Goal: Information Seeking & Learning: Find specific page/section

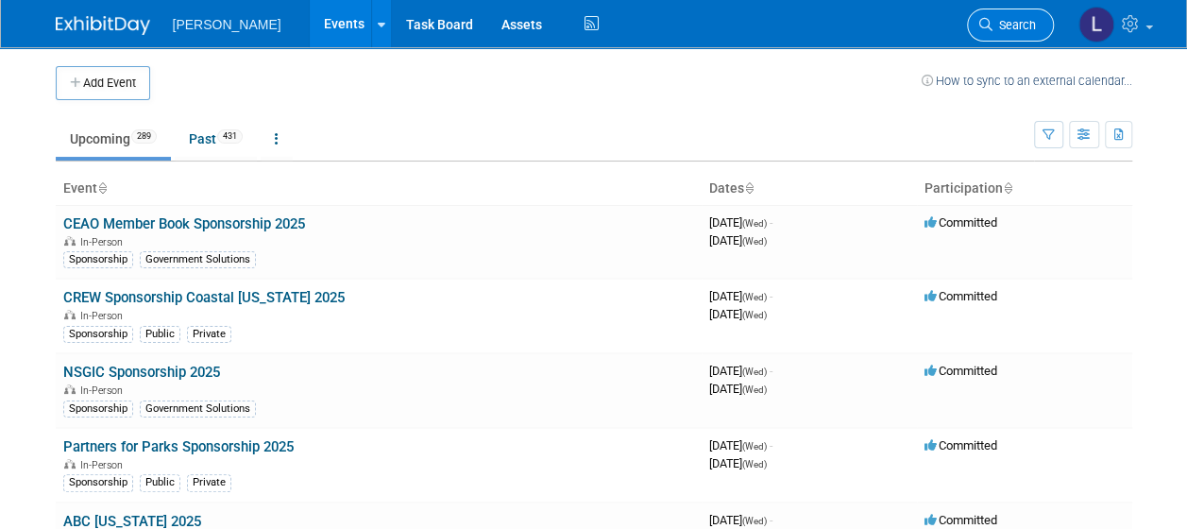
click at [1004, 26] on span "Search" at bounding box center [1014, 25] width 43 height 14
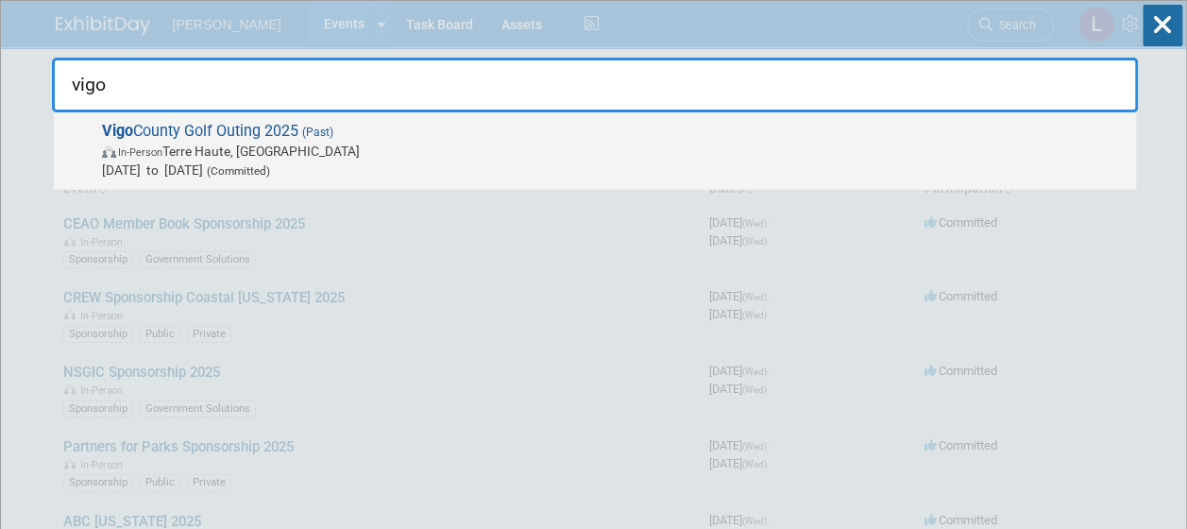
type input "vigo"
click at [773, 148] on span "In-Person Terre Haute, IN" at bounding box center [614, 151] width 1025 height 19
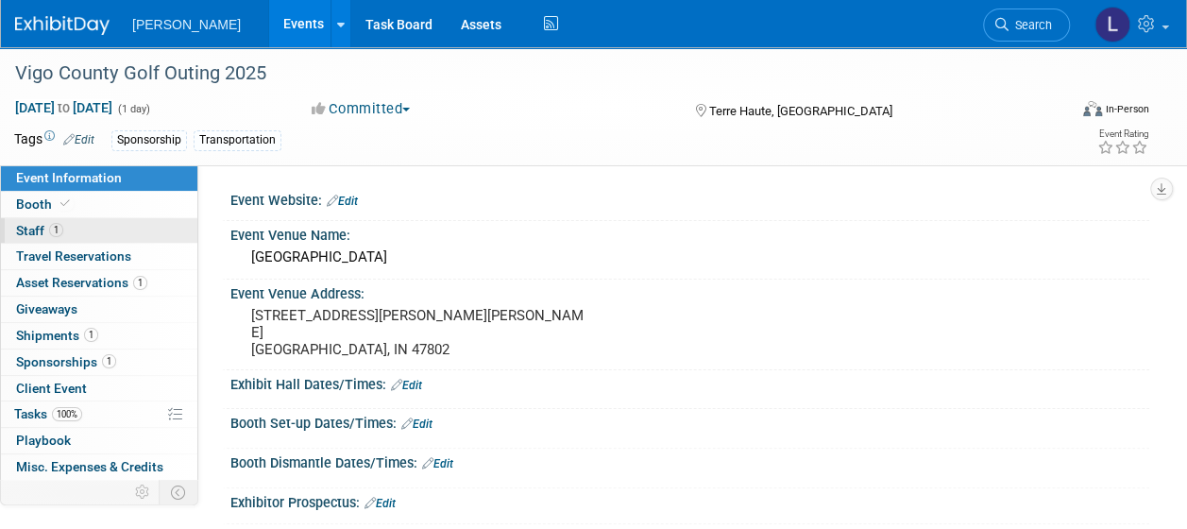
click at [63, 231] on link "1 Staff 1" at bounding box center [99, 230] width 196 height 25
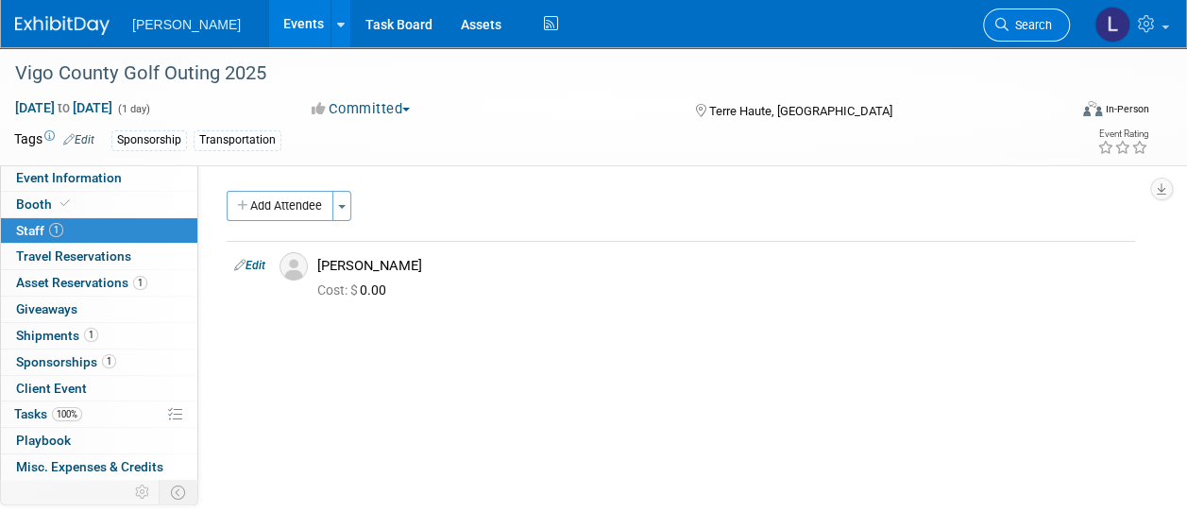
click at [1031, 12] on link "Search" at bounding box center [1026, 24] width 87 height 33
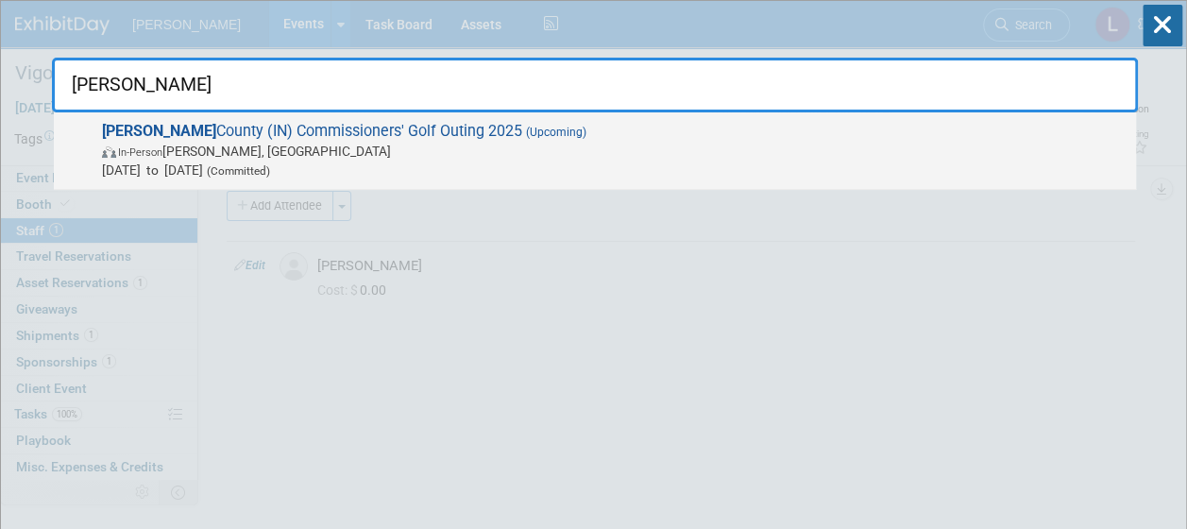
type input "vermillion"
click at [663, 156] on span "In-Person Covington, IN" at bounding box center [614, 151] width 1025 height 19
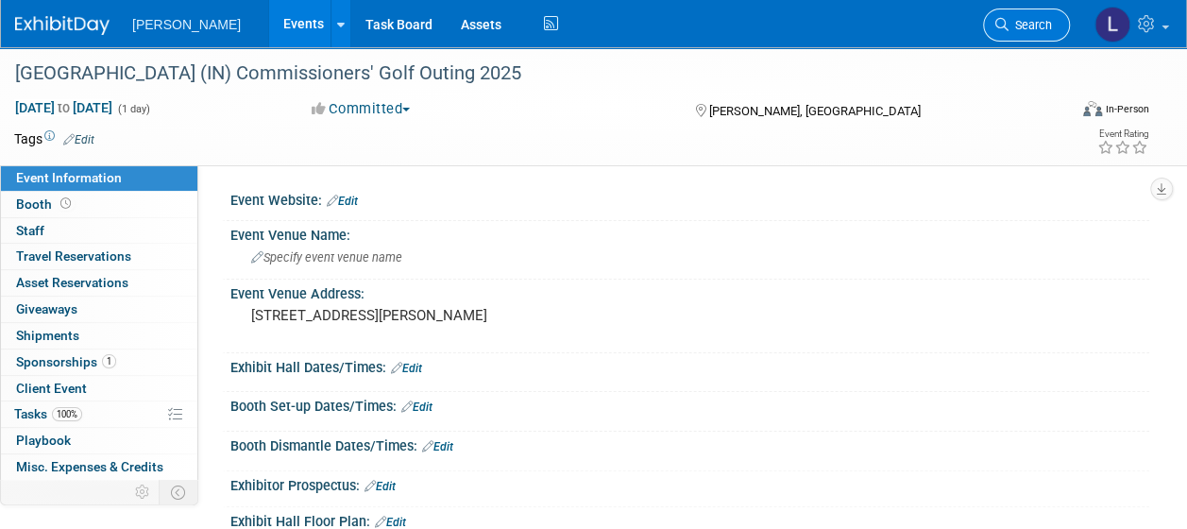
click at [1042, 26] on span "Search" at bounding box center [1030, 25] width 43 height 14
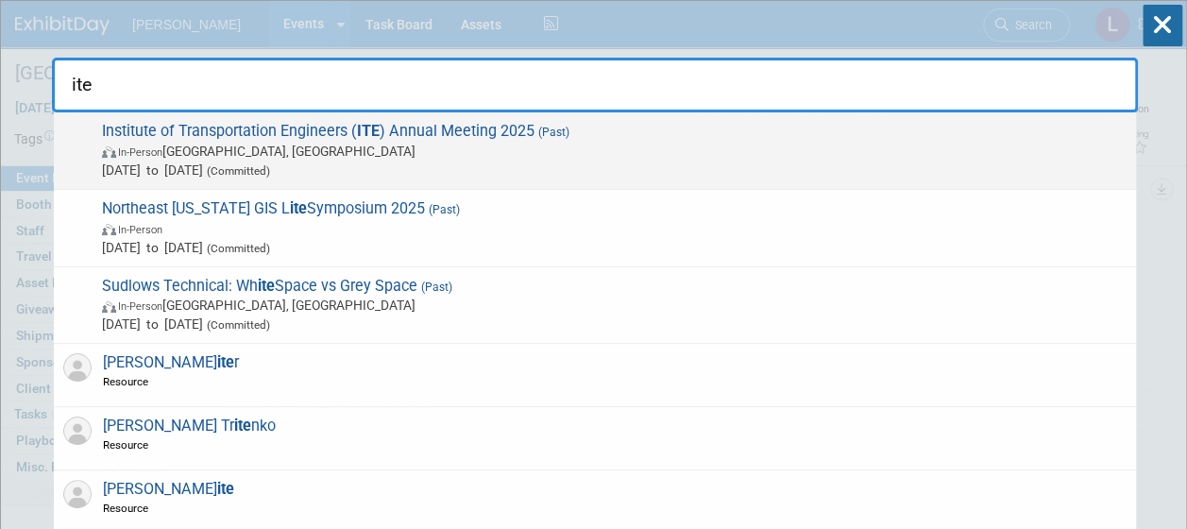
type input "ite"
click at [805, 136] on span "Institute of Transportation Engineers ( ITE ) Annual Meeting 2025 (Past) In-Per…" at bounding box center [611, 151] width 1030 height 58
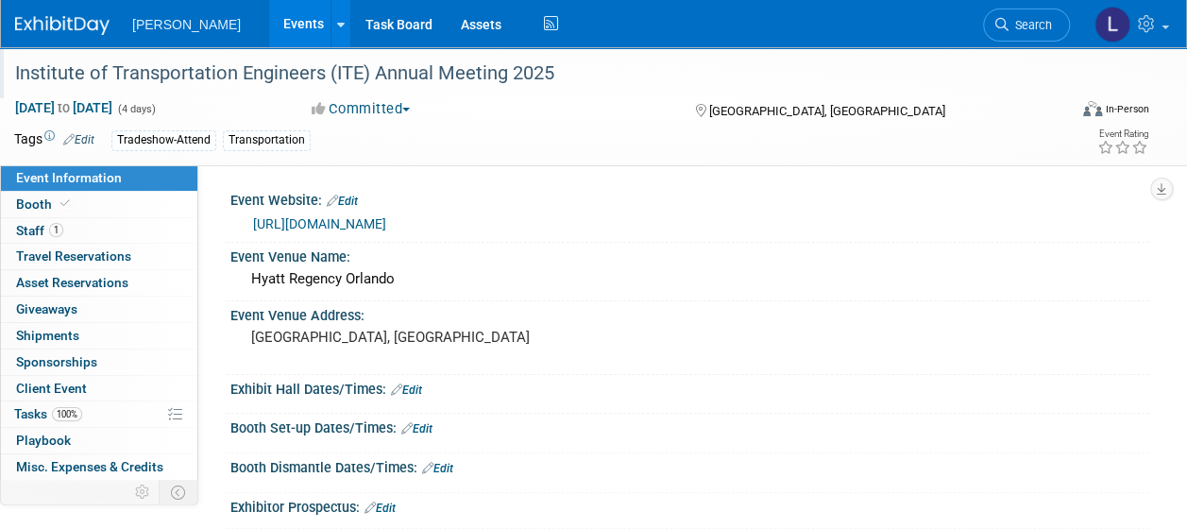
click at [37, 79] on div "Institute of Transportation Engineers (ITE) Annual Meeting 2025" at bounding box center [530, 74] width 1044 height 34
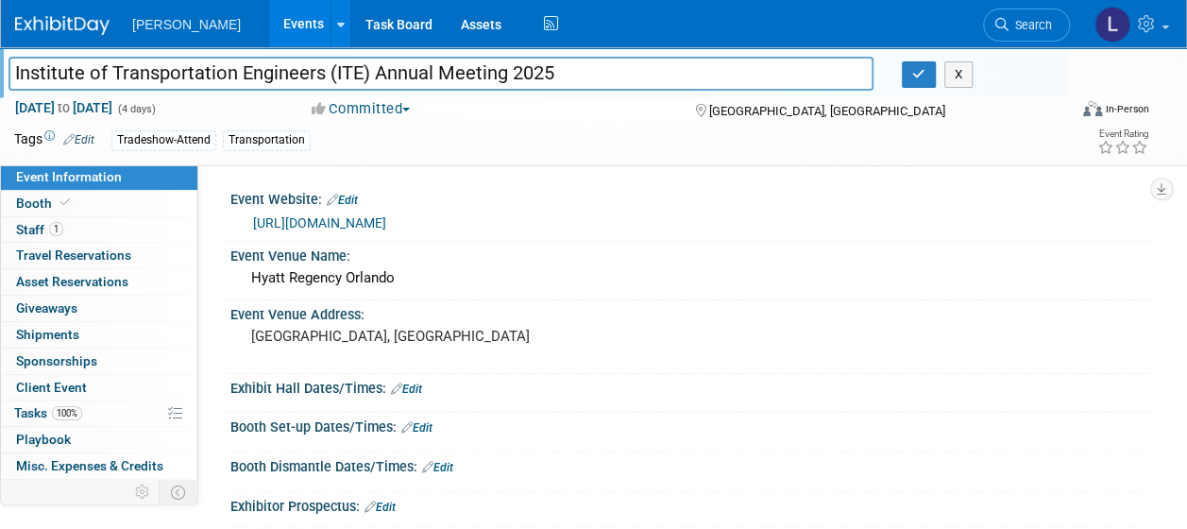
drag, startPoint x: 15, startPoint y: 76, endPoint x: 291, endPoint y: 76, distance: 275.8
click at [291, 76] on input "Institute of Transportation Engineers (ITE) Annual Meeting 2025" at bounding box center [440, 73] width 865 height 33
drag, startPoint x: 909, startPoint y: 307, endPoint x: 880, endPoint y: 289, distance: 34.3
click at [909, 306] on div "Event Venue Address:" at bounding box center [689, 312] width 919 height 24
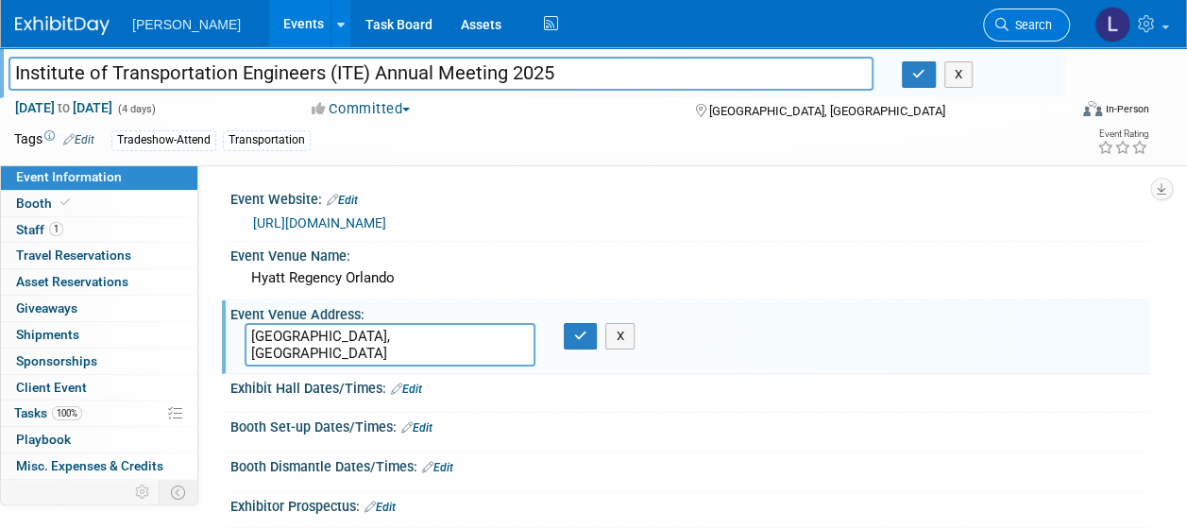
click at [1020, 21] on span "Search" at bounding box center [1030, 25] width 43 height 14
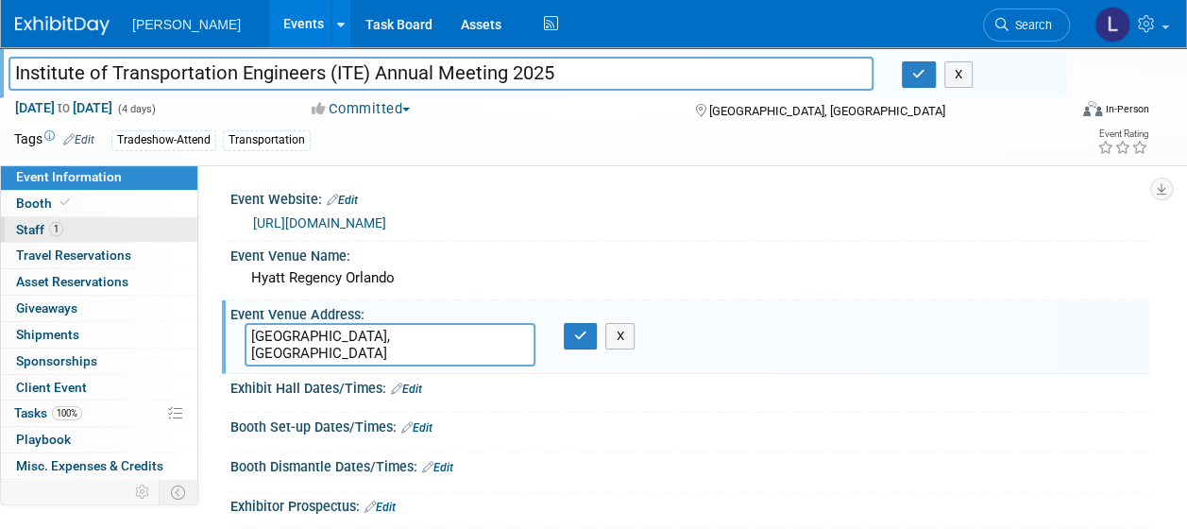
click at [25, 229] on span "Staff 1" at bounding box center [39, 229] width 47 height 15
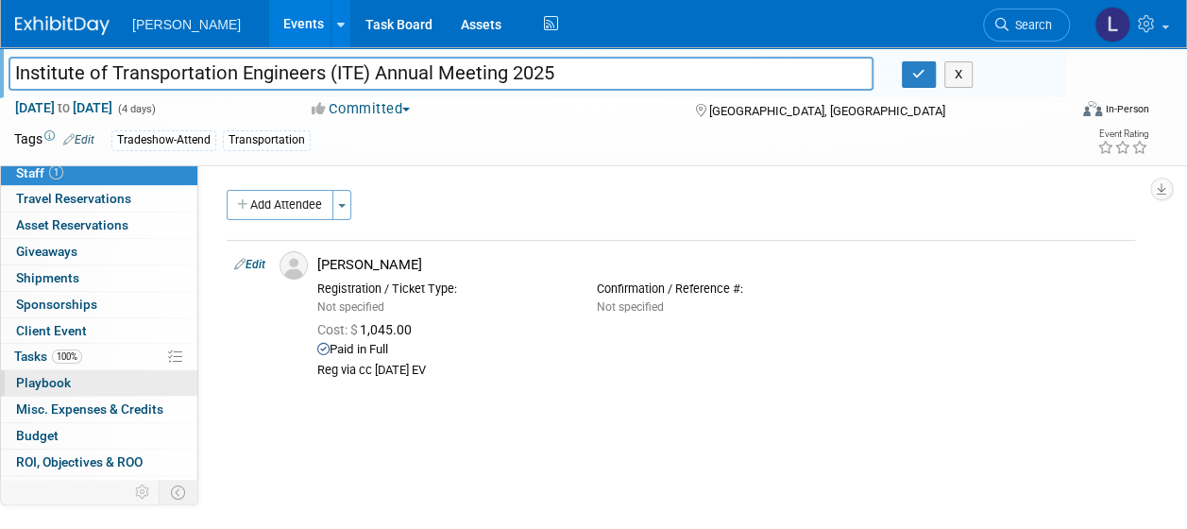
scroll to position [100, 0]
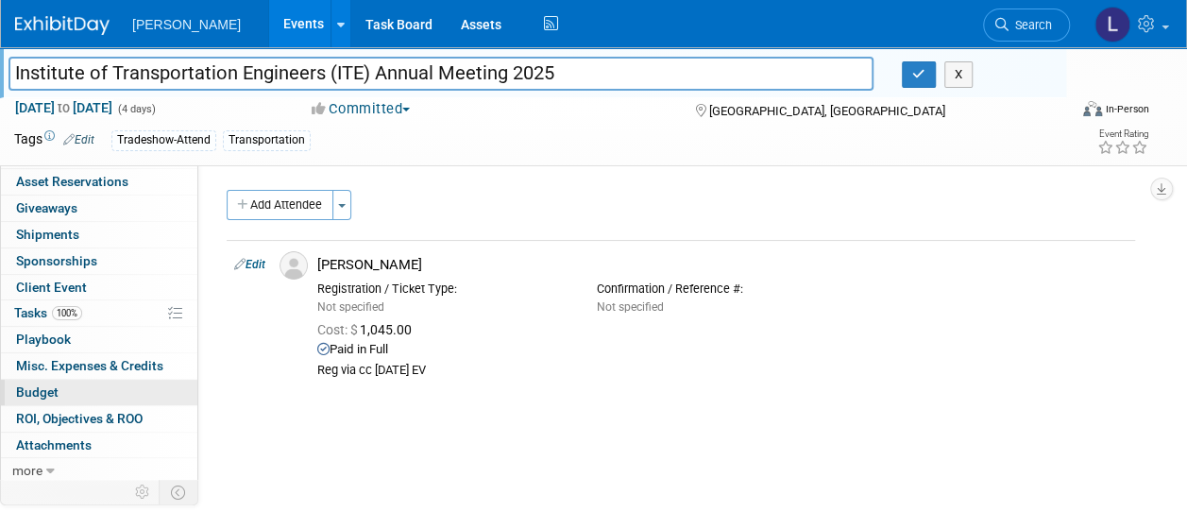
click at [49, 385] on span "Budget" at bounding box center [37, 391] width 42 height 15
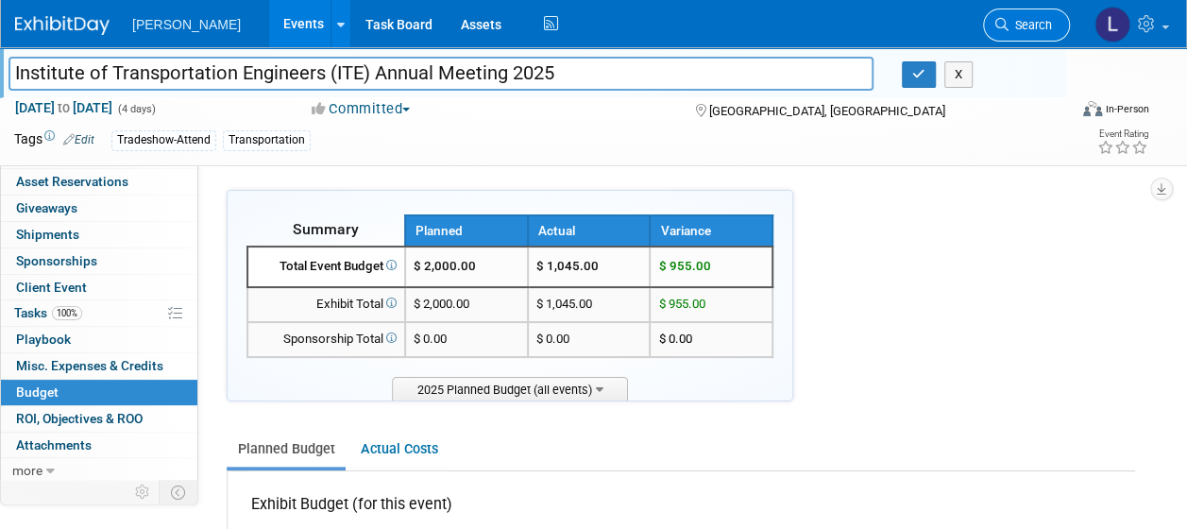
click at [1010, 21] on span "Search" at bounding box center [1030, 25] width 43 height 14
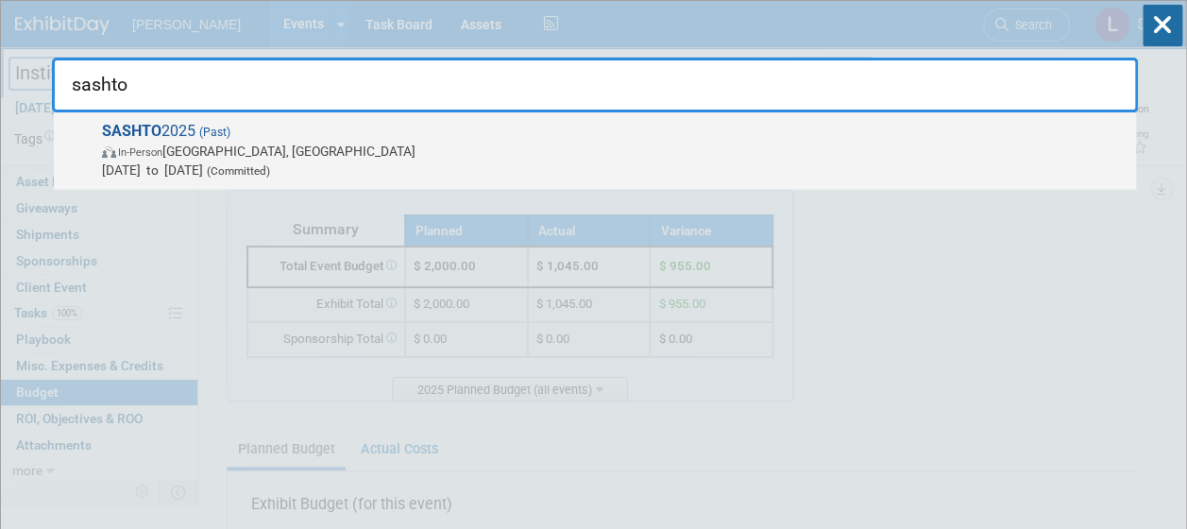
type input "sashto"
click at [848, 154] on span "In-Person Lexington, KY" at bounding box center [614, 151] width 1025 height 19
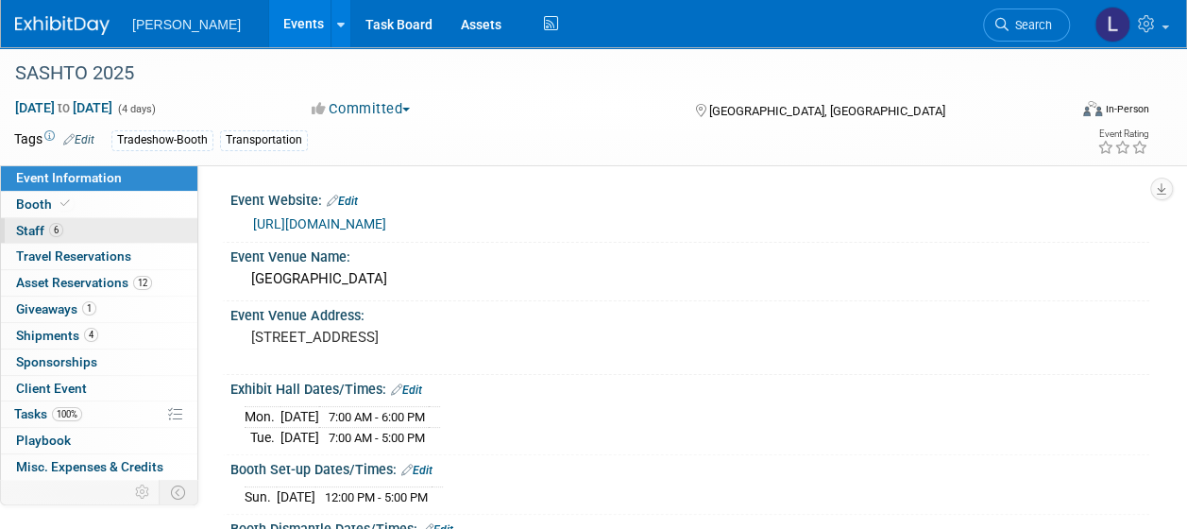
click at [70, 232] on link "6 Staff 6" at bounding box center [99, 230] width 196 height 25
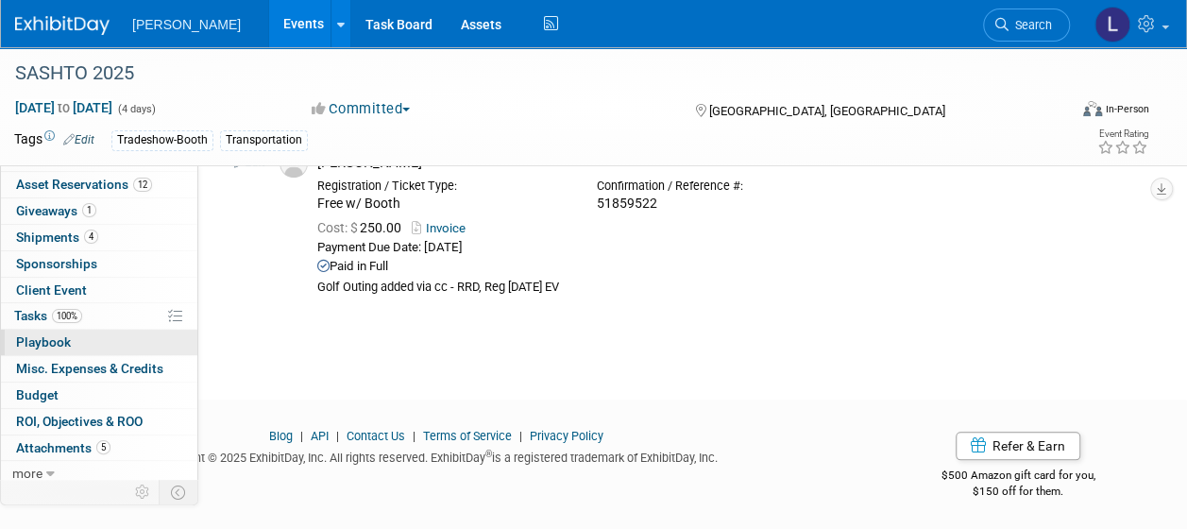
scroll to position [100, 0]
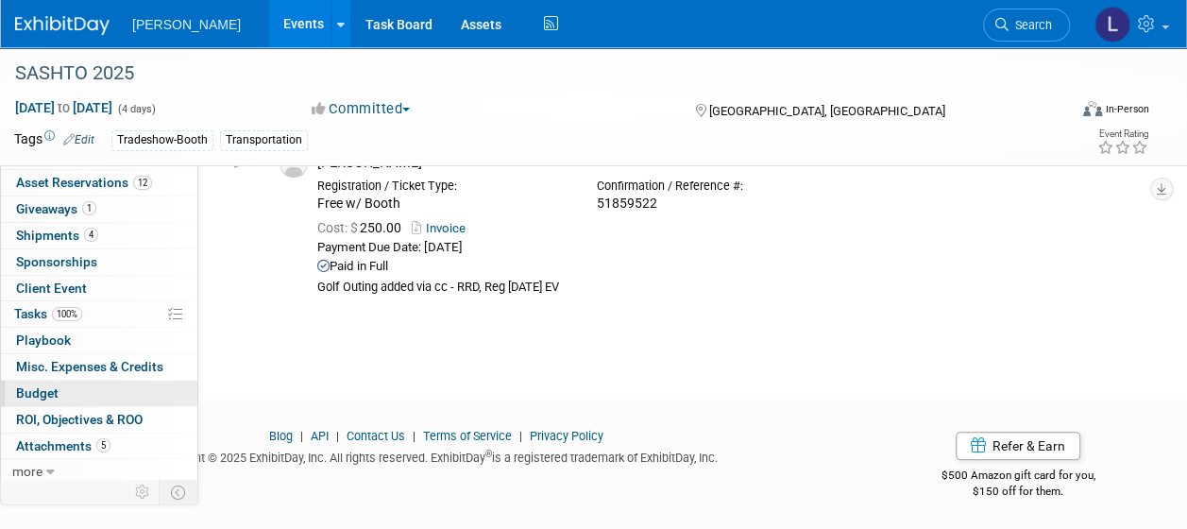
drag, startPoint x: 51, startPoint y: 391, endPoint x: 96, endPoint y: 389, distance: 45.4
click at [51, 391] on span "Budget" at bounding box center [37, 392] width 42 height 15
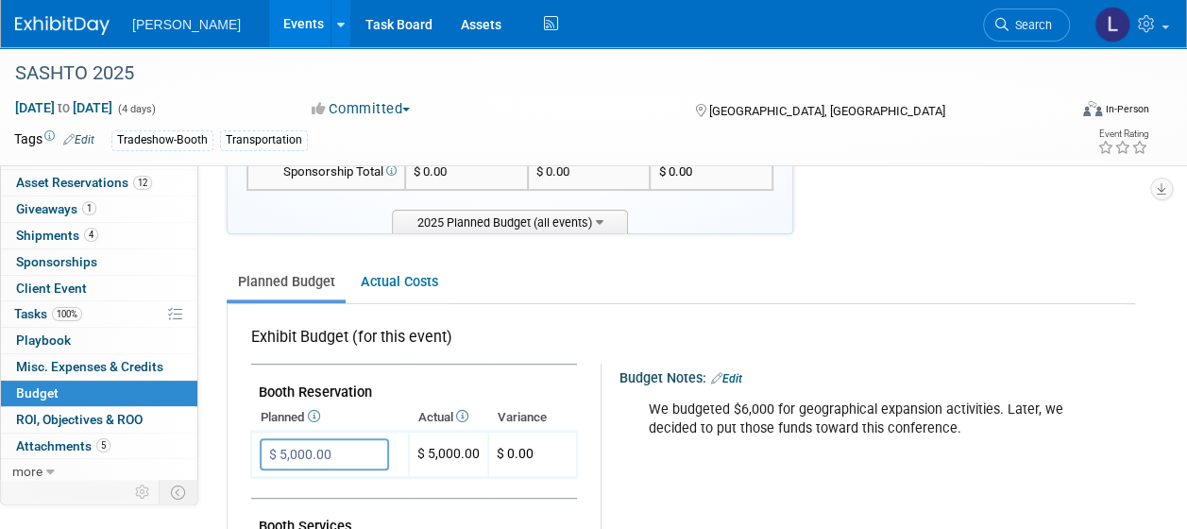
scroll to position [0, 0]
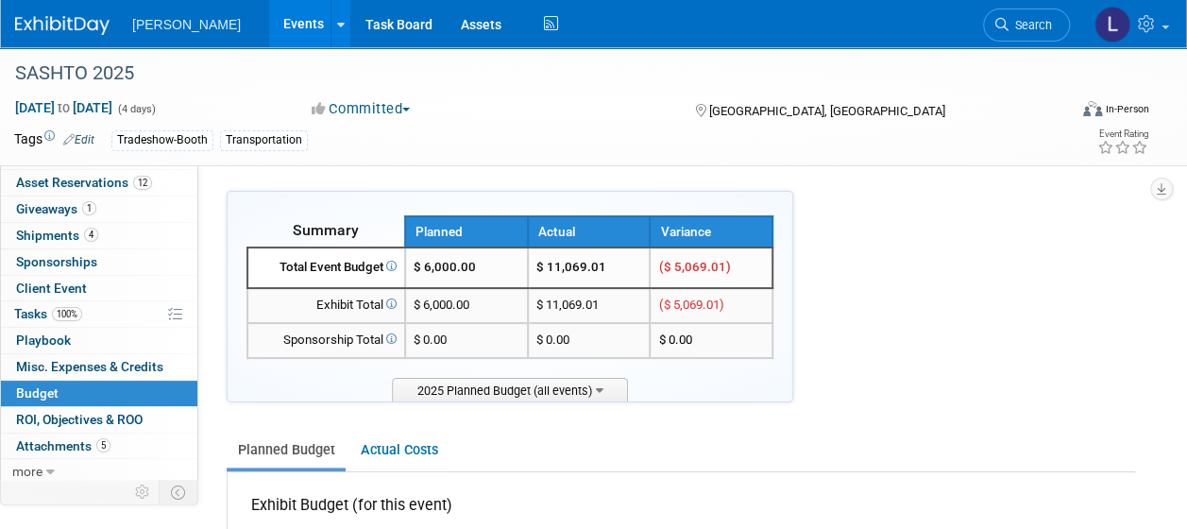
drag, startPoint x: 549, startPoint y: 267, endPoint x: 615, endPoint y: 268, distance: 66.1
click at [615, 268] on td "$ 11,069.01" at bounding box center [589, 267] width 123 height 41
drag, startPoint x: 615, startPoint y: 268, endPoint x: 552, endPoint y: 270, distance: 63.3
click at [552, 270] on td "$ 11,069.01" at bounding box center [589, 267] width 123 height 41
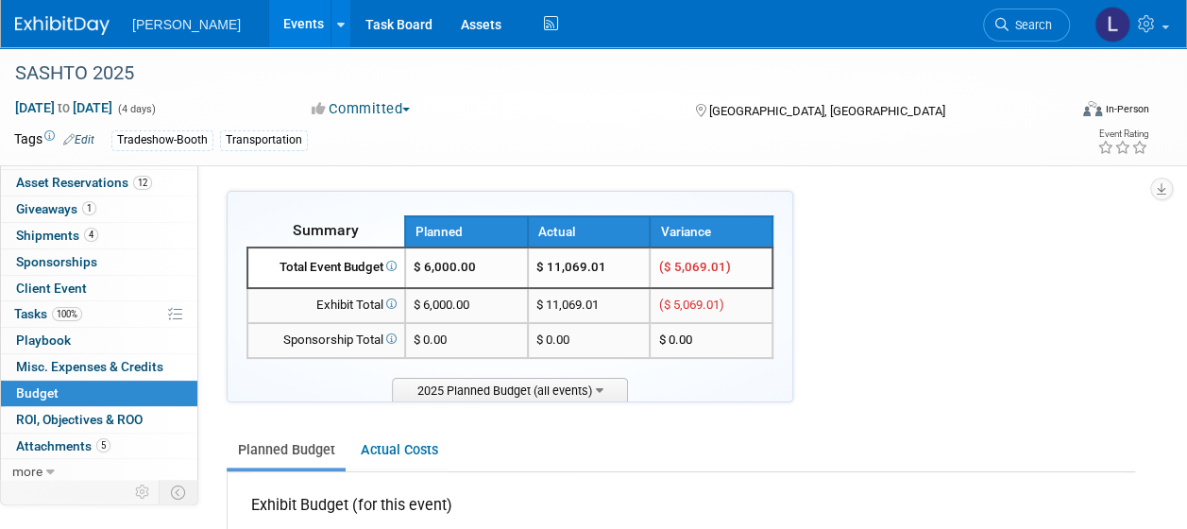
drag, startPoint x: 552, startPoint y: 270, endPoint x: 589, endPoint y: 268, distance: 37.8
click at [589, 268] on td "$ 11,069.01" at bounding box center [589, 267] width 123 height 41
copy td "11,069"
click at [1009, 31] on span "Search" at bounding box center [1030, 25] width 43 height 14
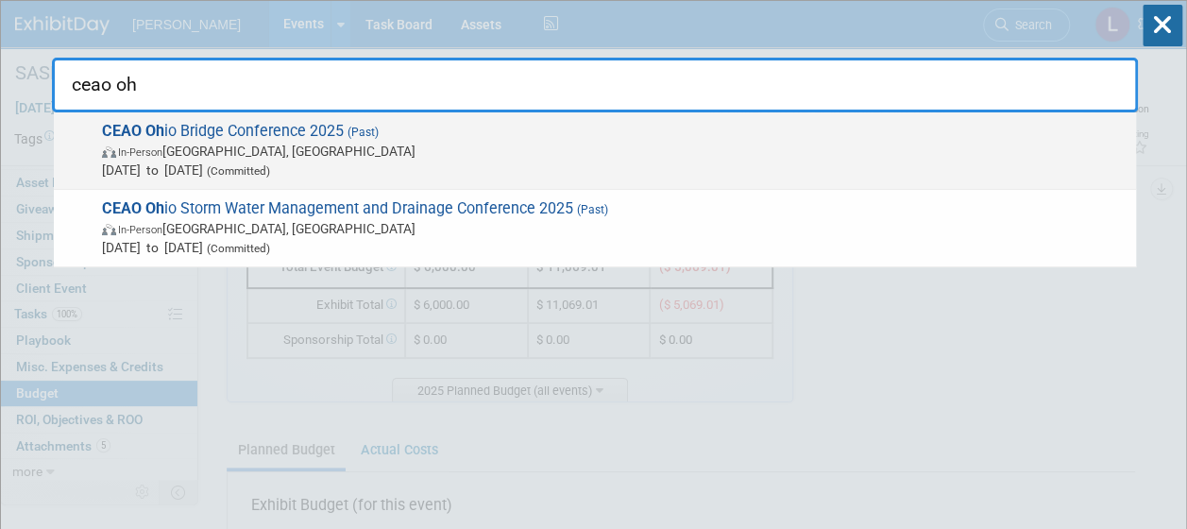
type input "ceao oh"
click at [479, 147] on span "In-Person Dublin, OH" at bounding box center [614, 151] width 1025 height 19
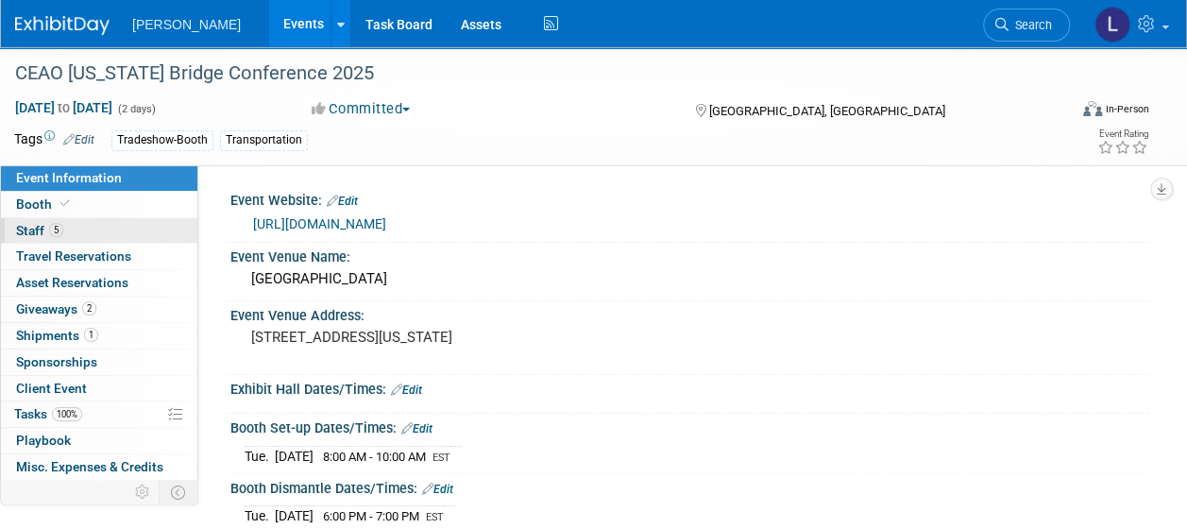
click at [82, 234] on link "5 Staff 5" at bounding box center [99, 230] width 196 height 25
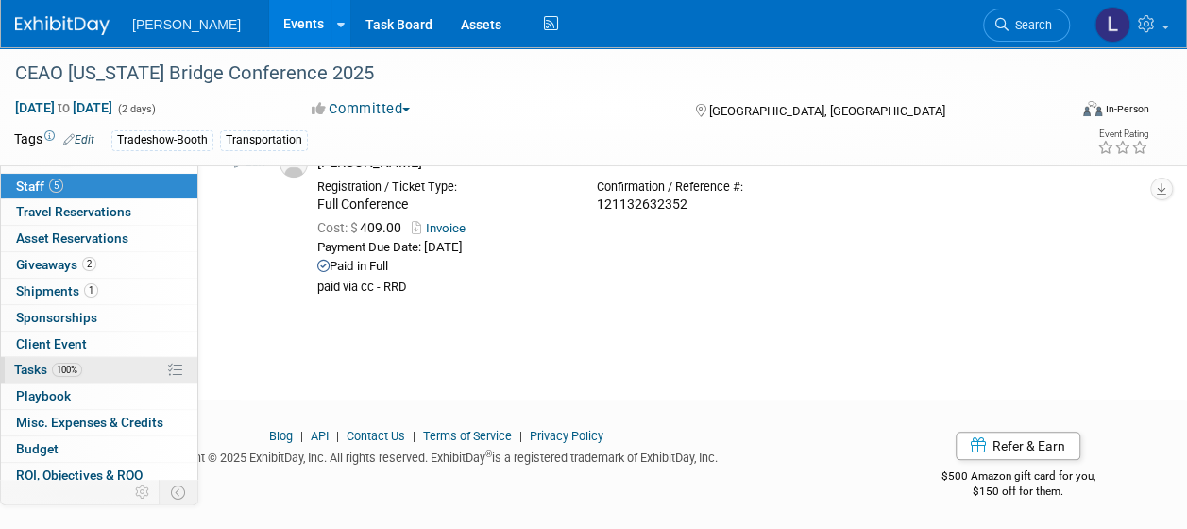
scroll to position [100, 0]
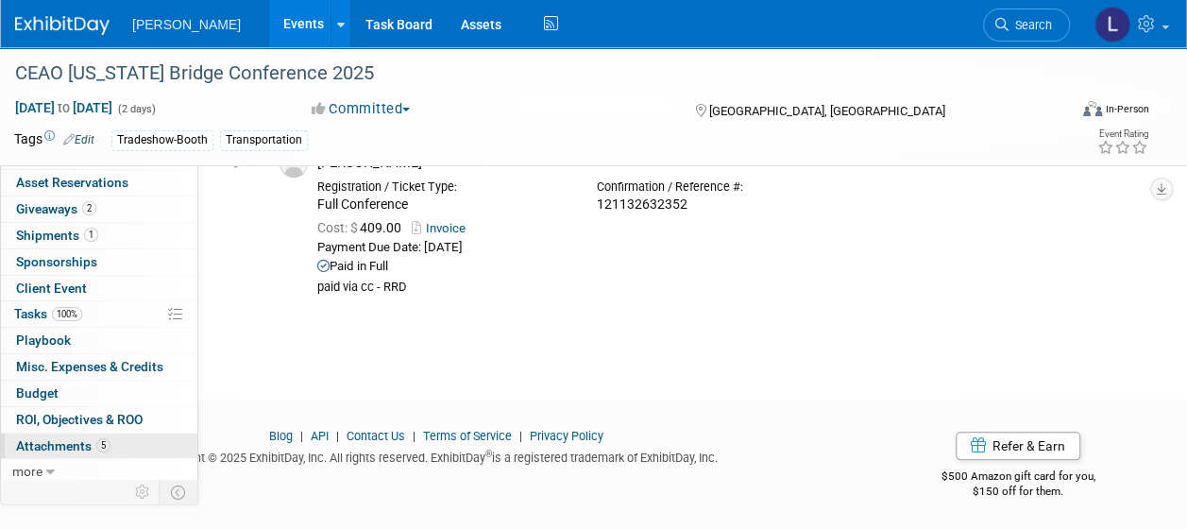
click at [66, 438] on span "Attachments 5" at bounding box center [63, 445] width 94 height 15
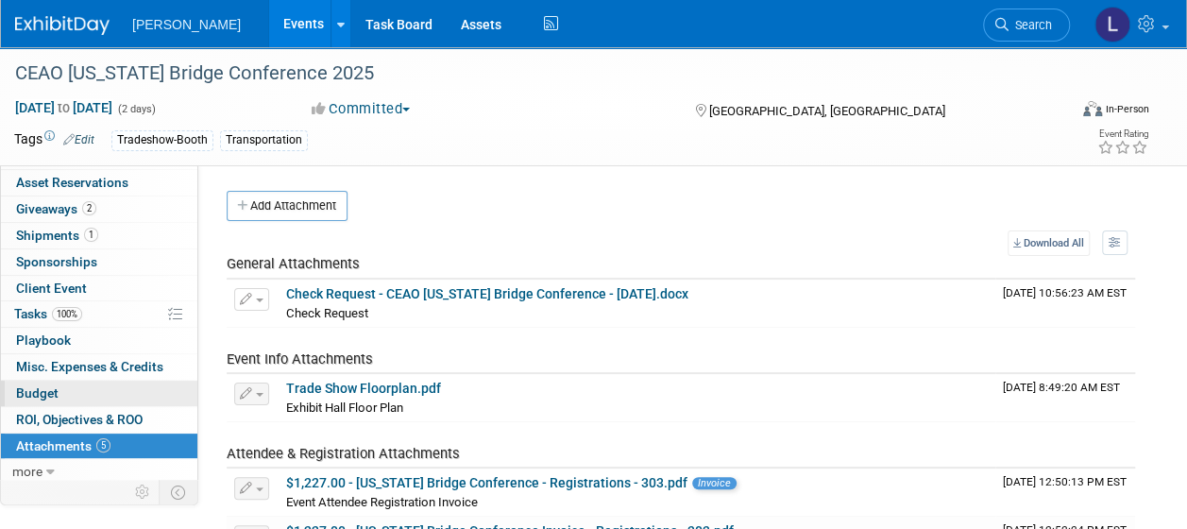
click at [59, 382] on link "Budget" at bounding box center [99, 393] width 196 height 25
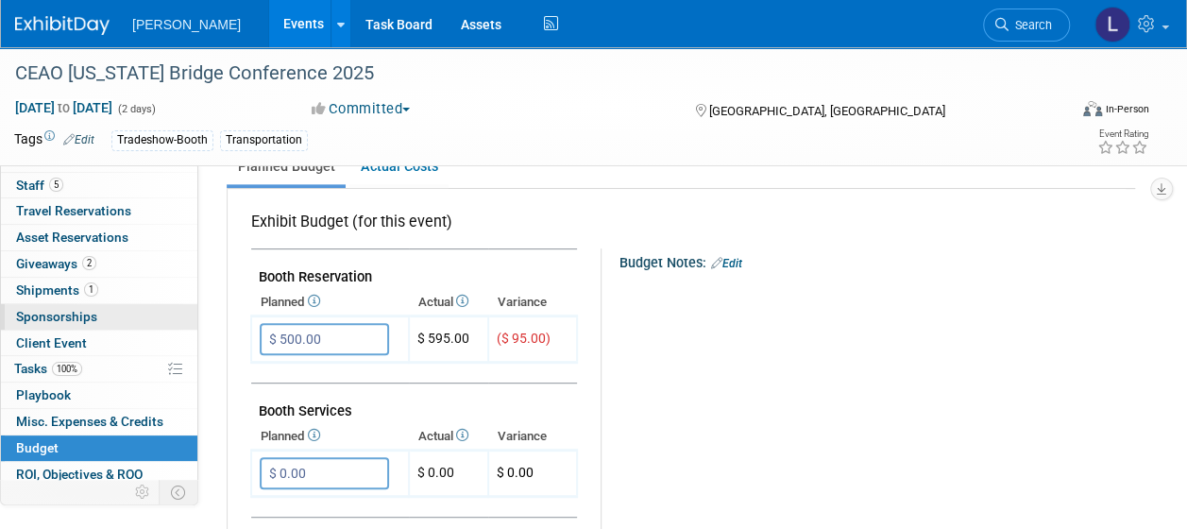
scroll to position [0, 0]
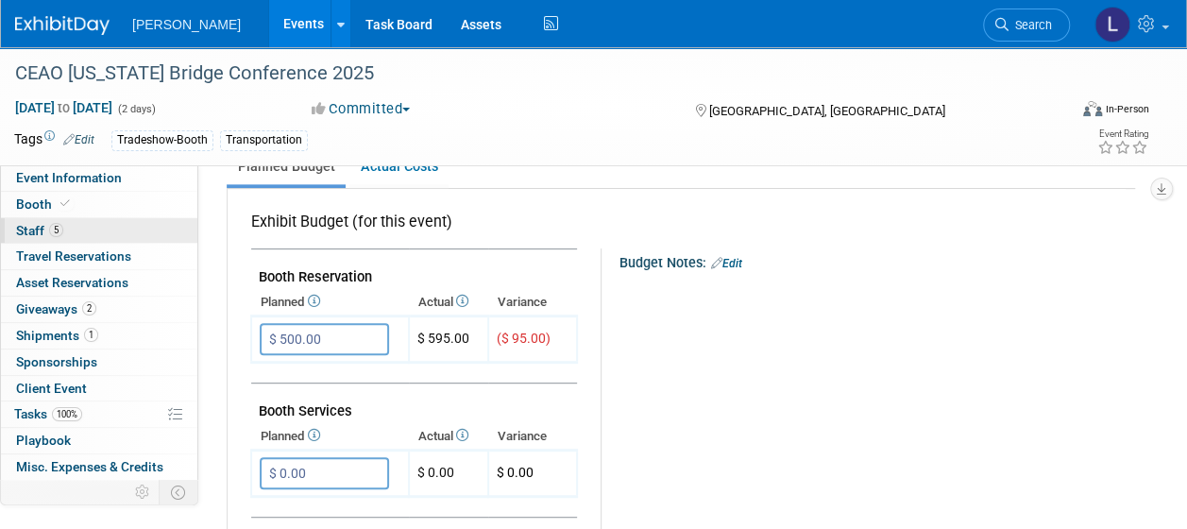
click at [36, 226] on span "Staff 5" at bounding box center [39, 230] width 47 height 15
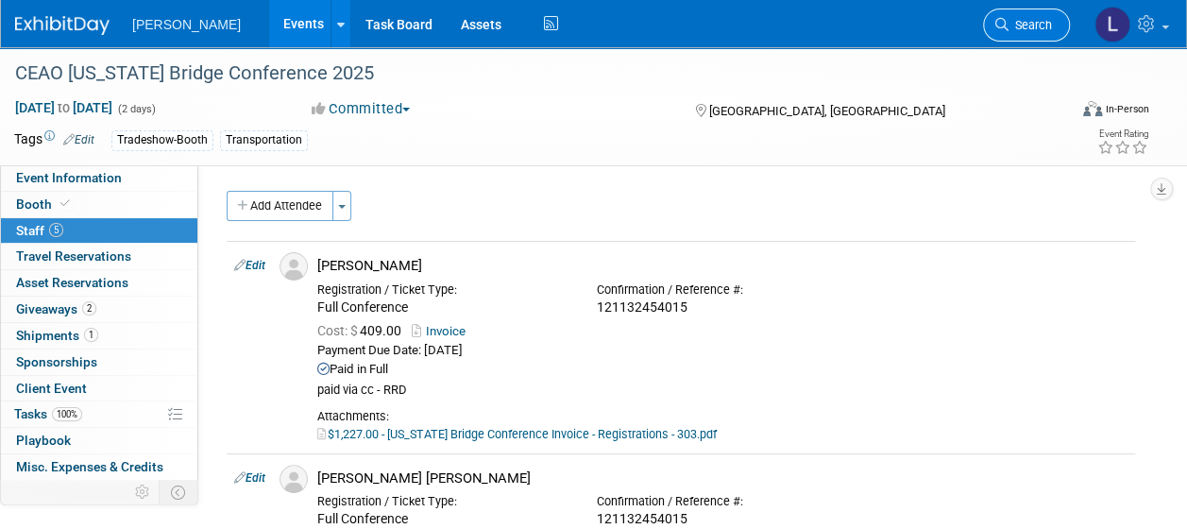
click at [1054, 30] on link "Search" at bounding box center [1026, 24] width 87 height 33
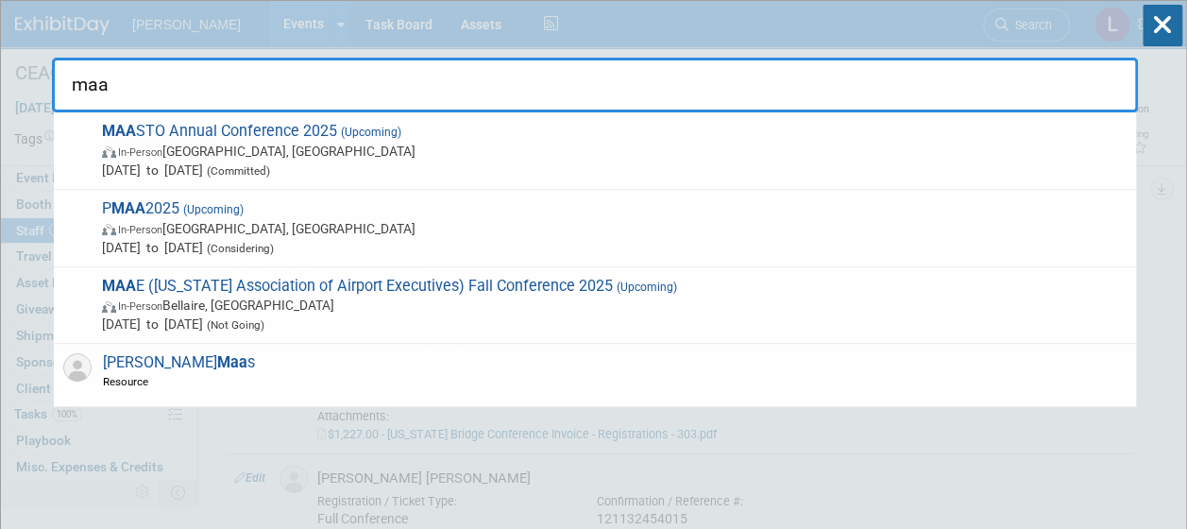
type input "maa"
